Goal: Book appointment/travel/reservation

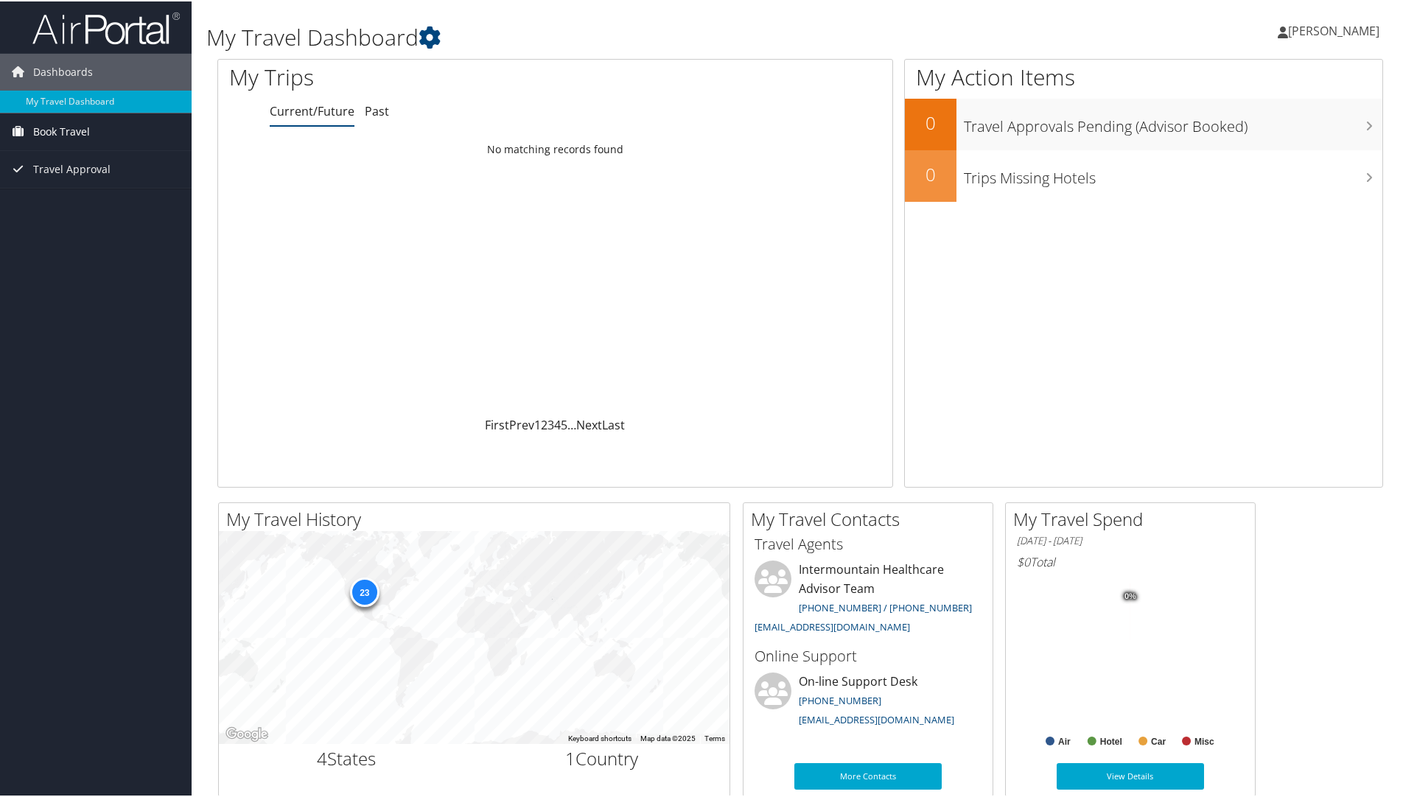
click at [50, 138] on span "Book Travel" at bounding box center [61, 130] width 57 height 37
click at [45, 126] on span "Book Travel" at bounding box center [61, 130] width 57 height 37
click at [58, 161] on link "Approval Request (Beta)" at bounding box center [96, 160] width 192 height 22
click at [43, 126] on span "Book Travel" at bounding box center [61, 130] width 57 height 37
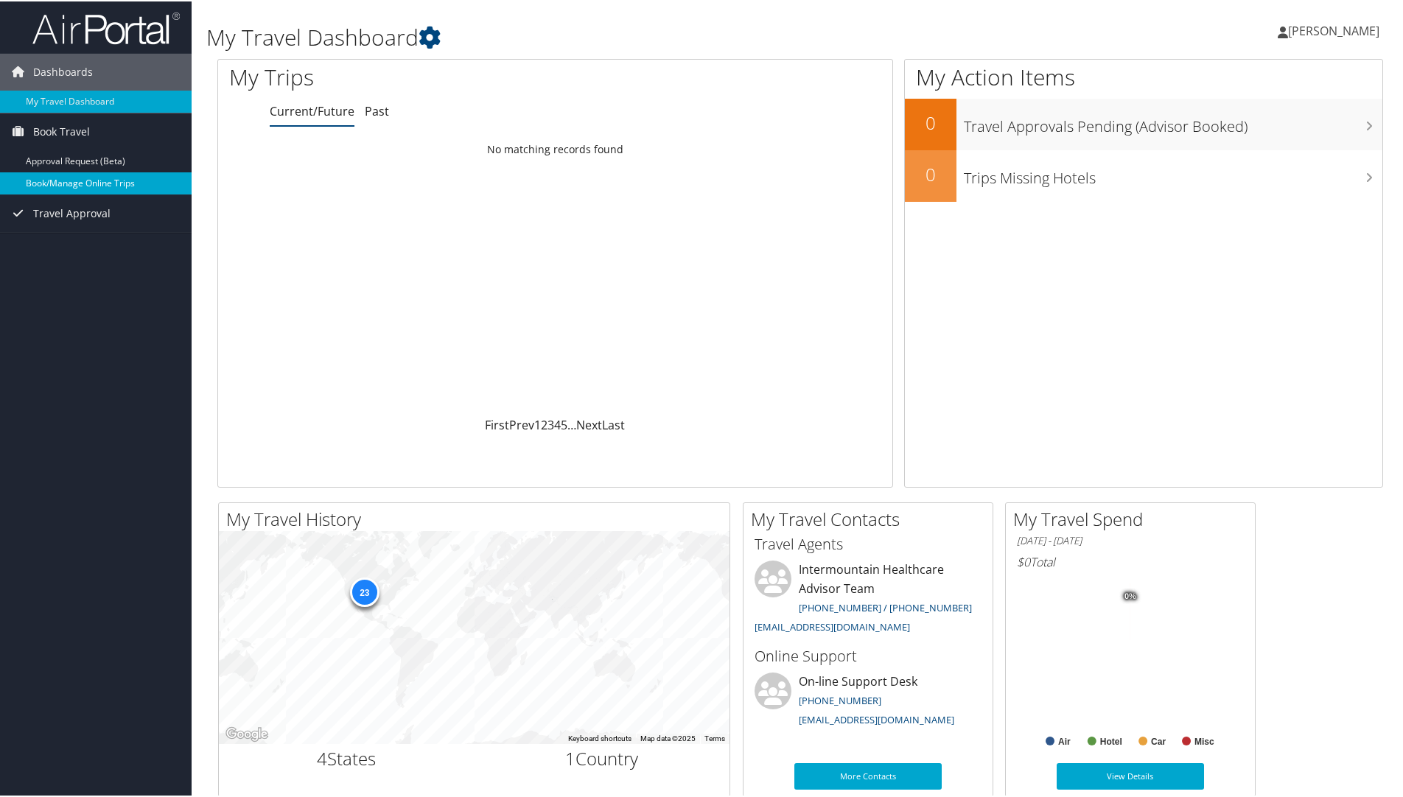
click at [56, 189] on link "Book/Manage Online Trips" at bounding box center [96, 182] width 192 height 22
click at [68, 179] on link "Book/Manage Online Trips" at bounding box center [96, 182] width 192 height 22
click at [56, 133] on span "Book Travel" at bounding box center [61, 130] width 57 height 37
click at [55, 174] on link "Book/Manage Online Trips" at bounding box center [96, 182] width 192 height 22
